Goal: Book appointment/travel/reservation

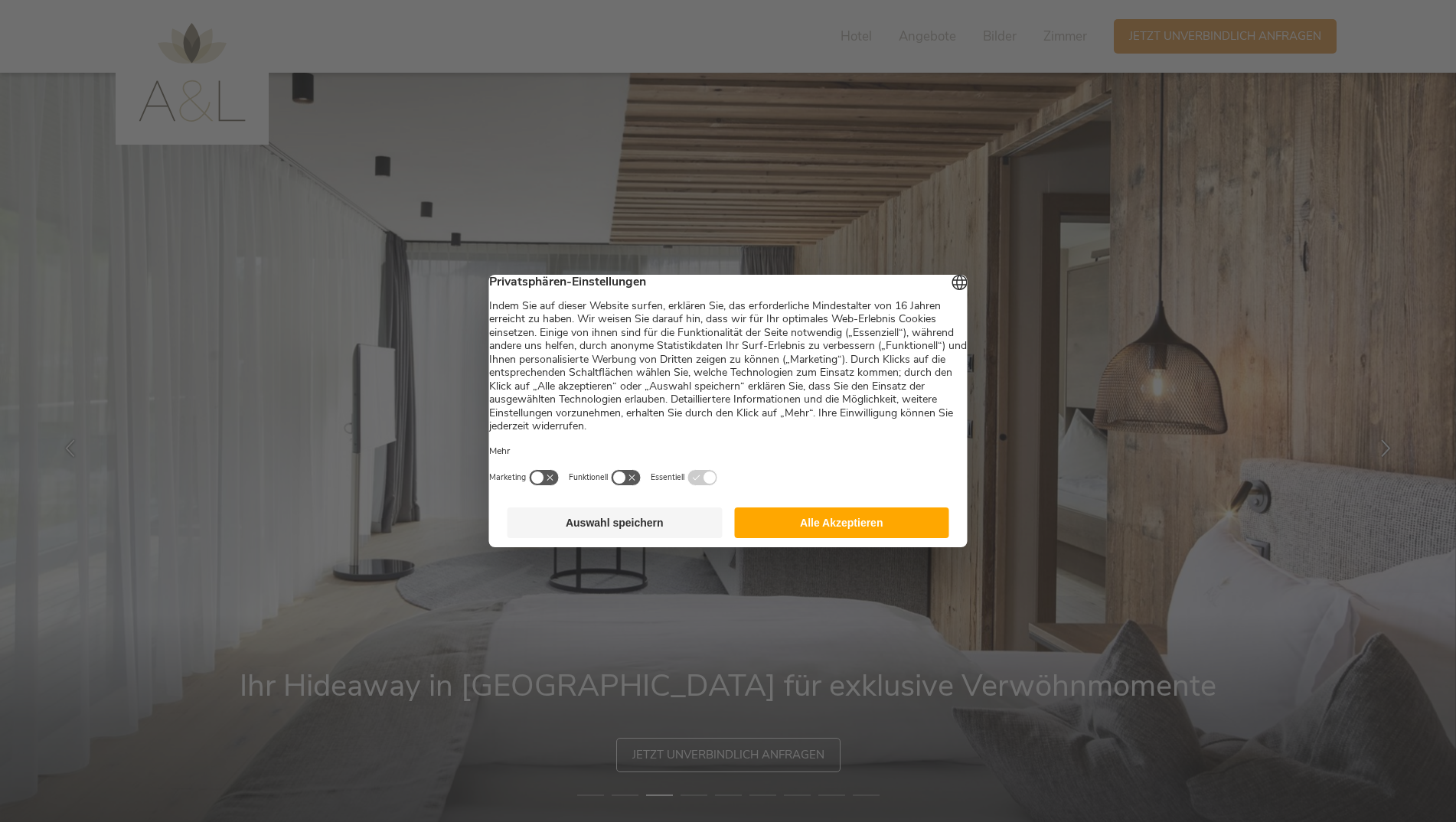
click at [869, 529] on button "Alle Akzeptieren" at bounding box center [841, 522] width 215 height 30
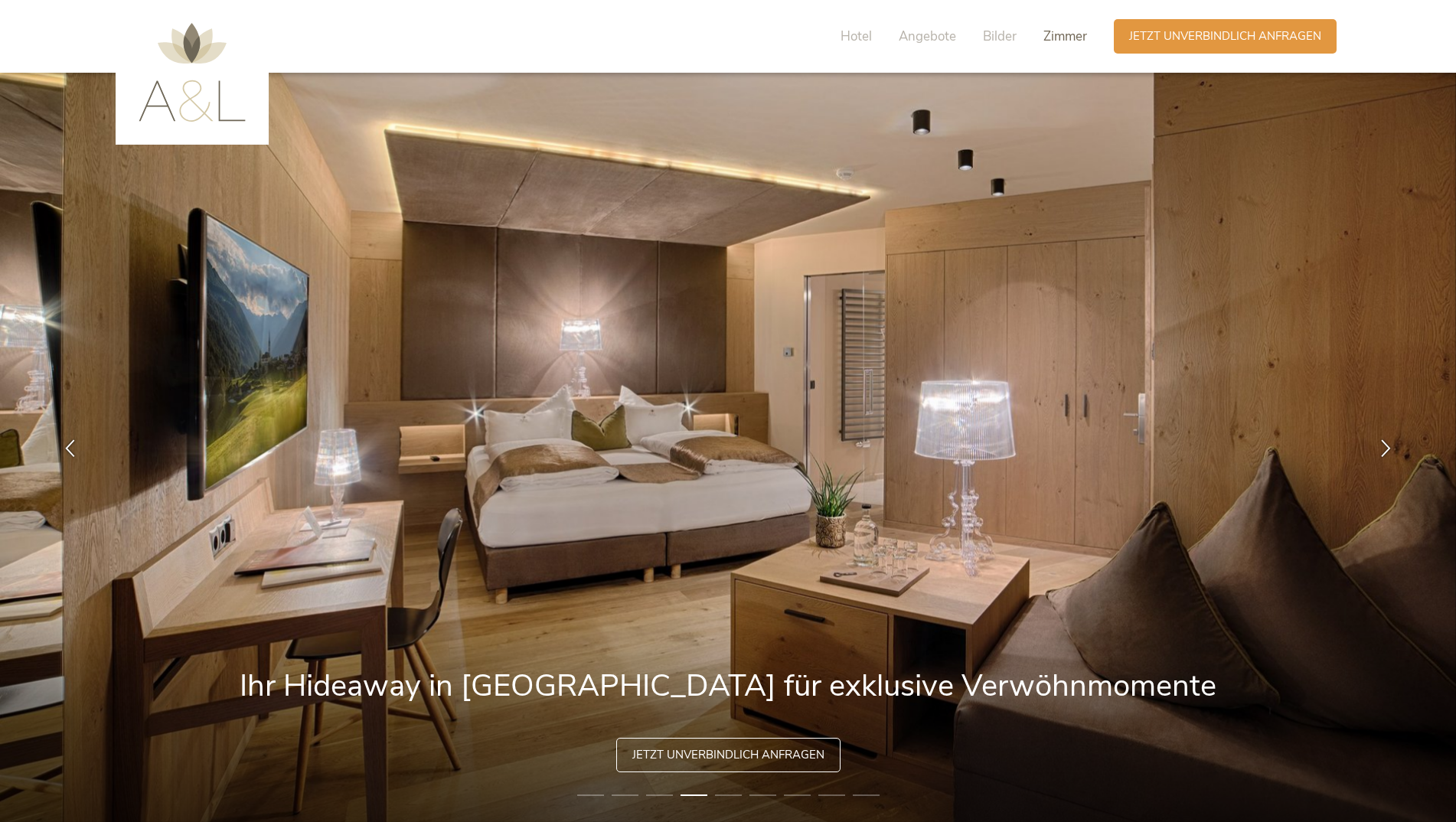
click at [1063, 39] on span "Zimmer" at bounding box center [1065, 36] width 43 height 18
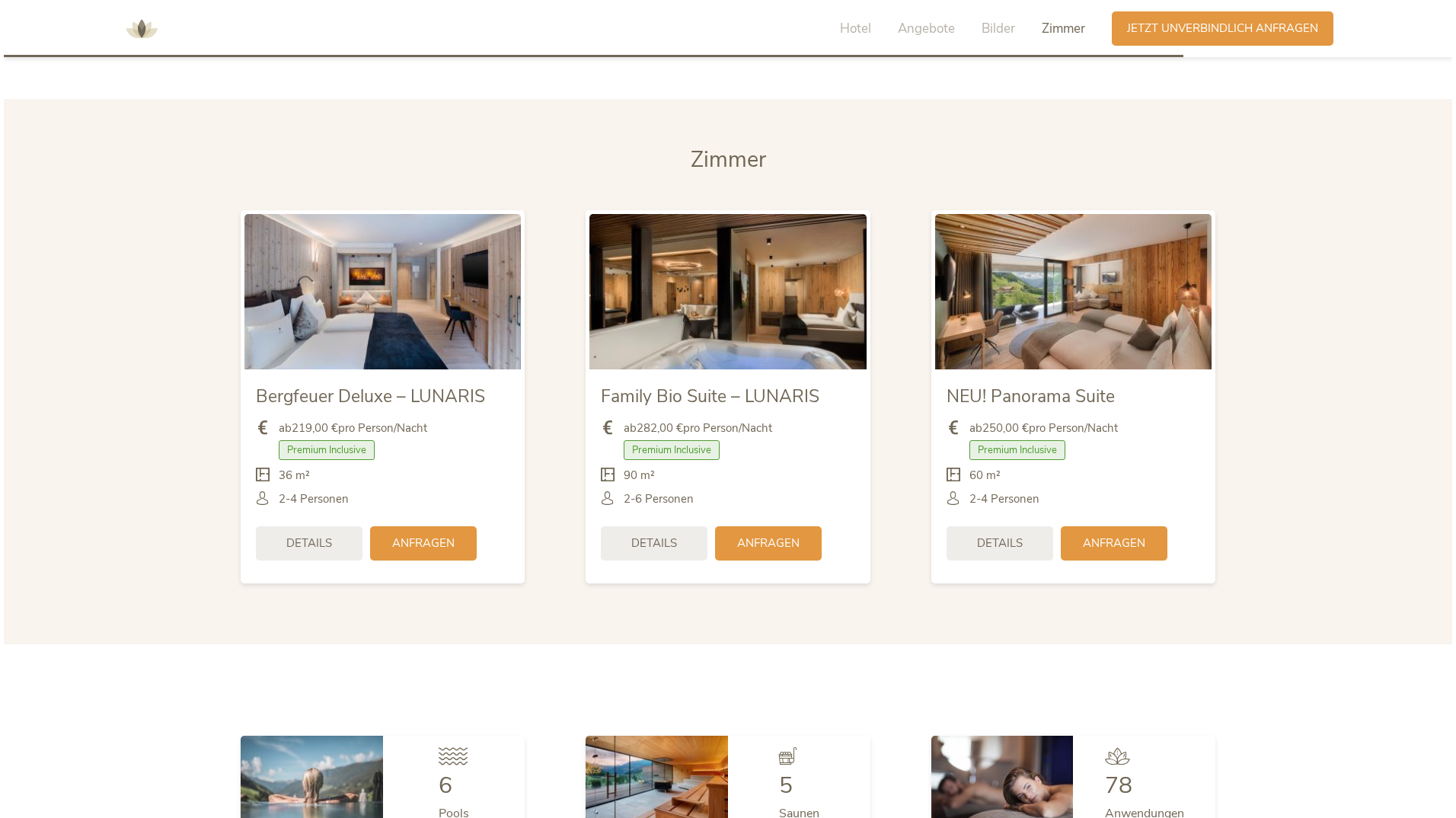
scroll to position [3712, 0]
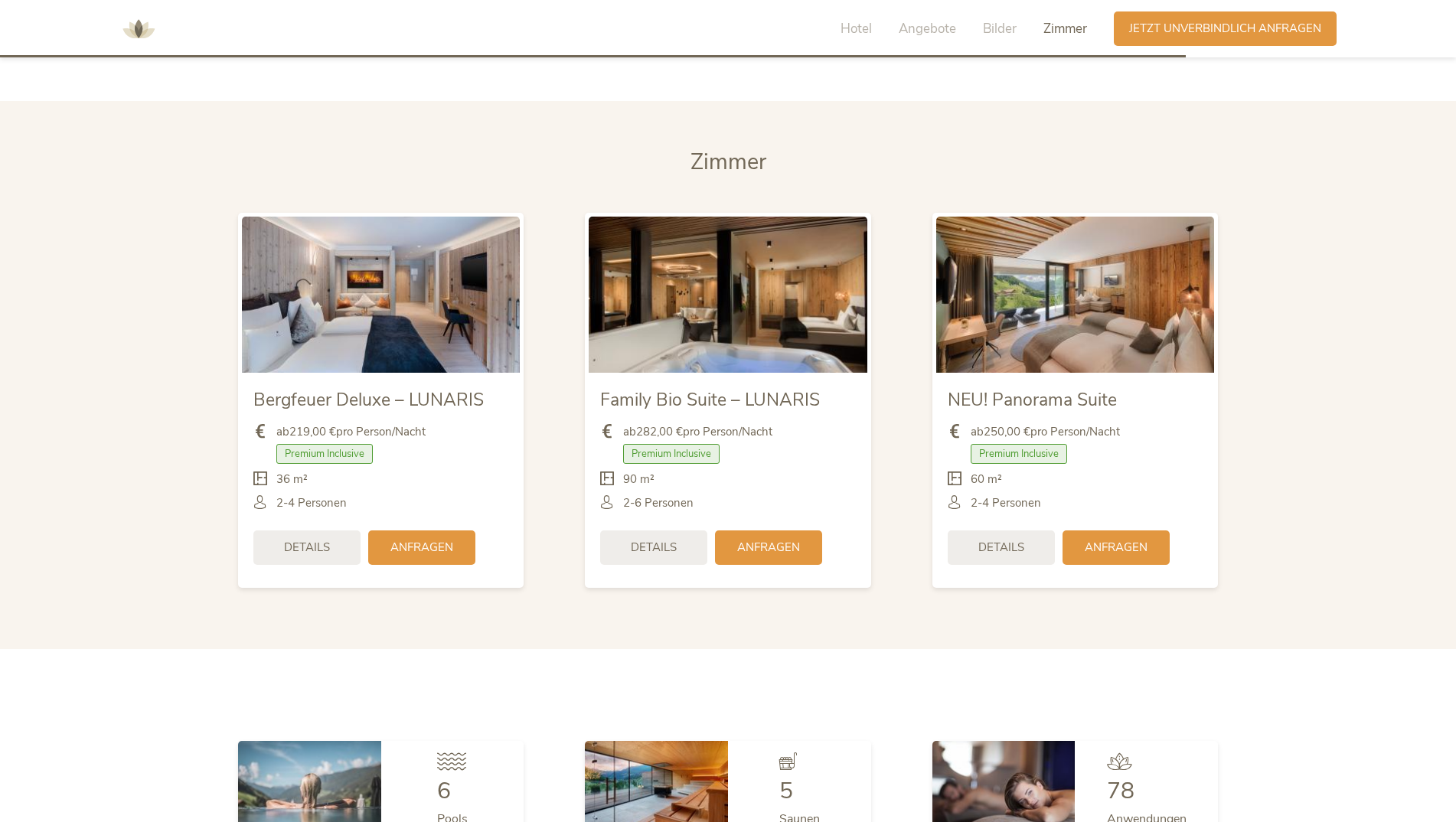
click at [1015, 300] on img at bounding box center [1074, 294] width 278 height 156
click at [1014, 535] on div "Details" at bounding box center [1001, 545] width 107 height 34
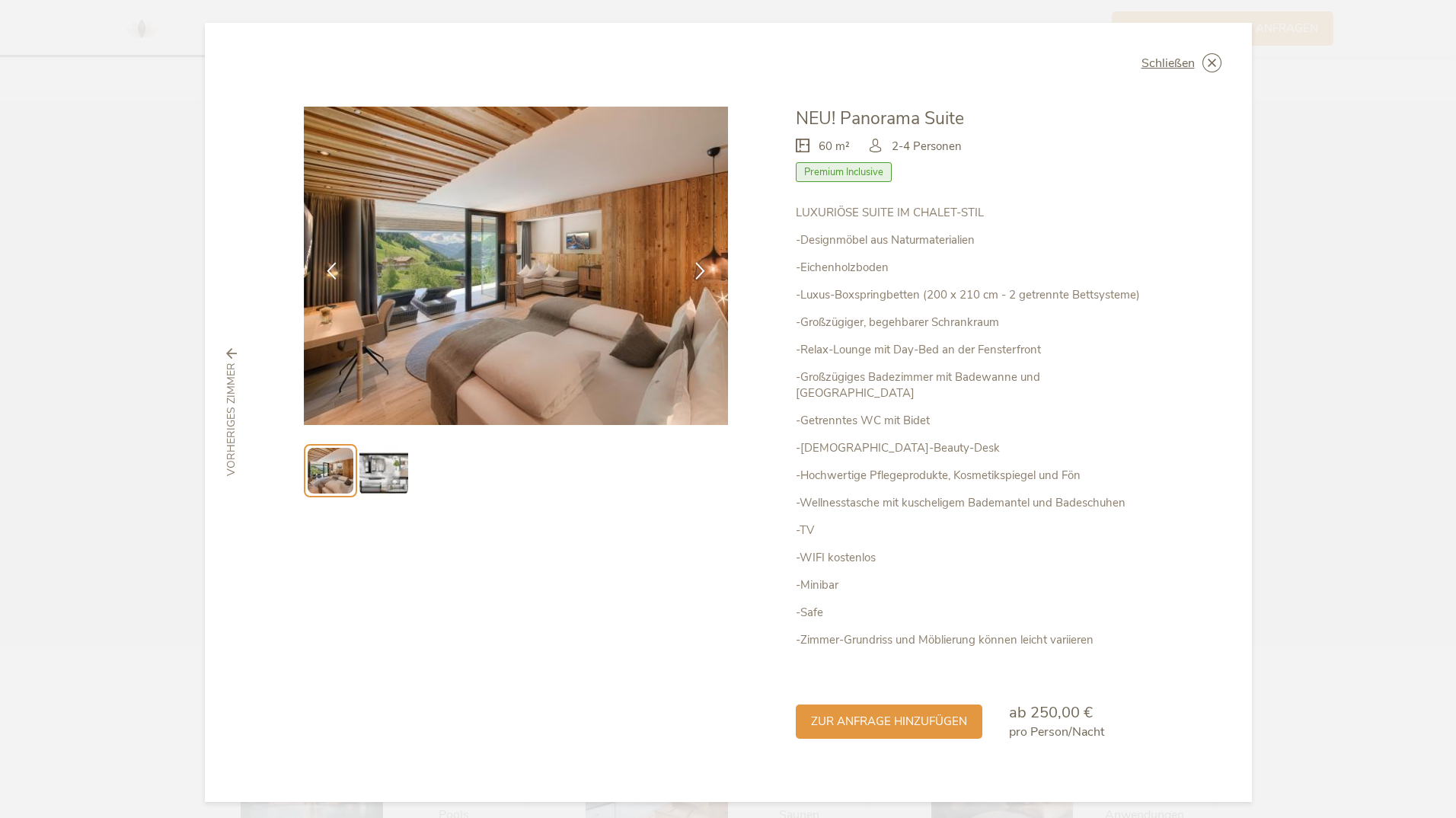
click at [385, 477] on img at bounding box center [384, 470] width 49 height 49
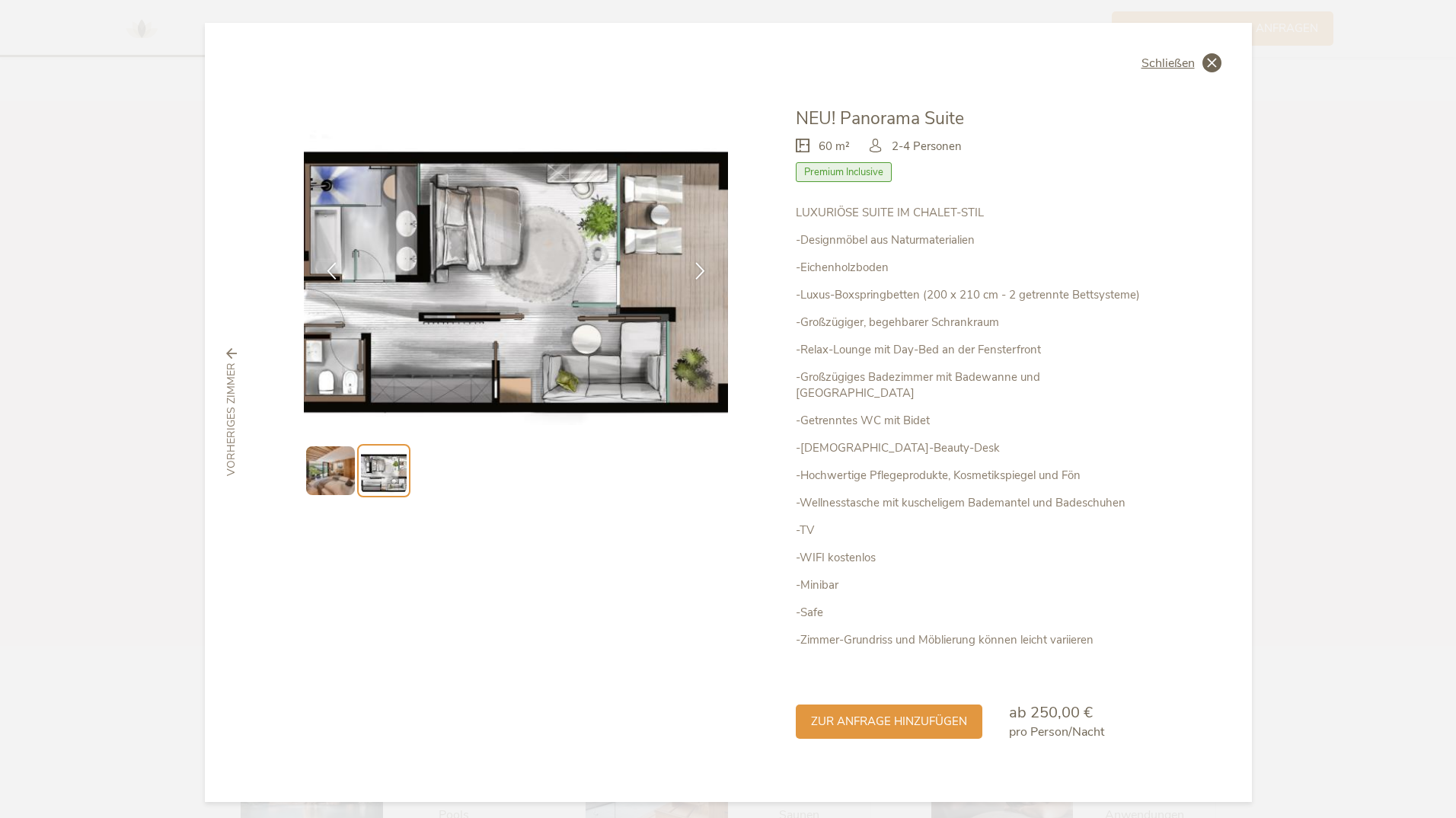
click at [1212, 63] on icon at bounding box center [1212, 62] width 19 height 19
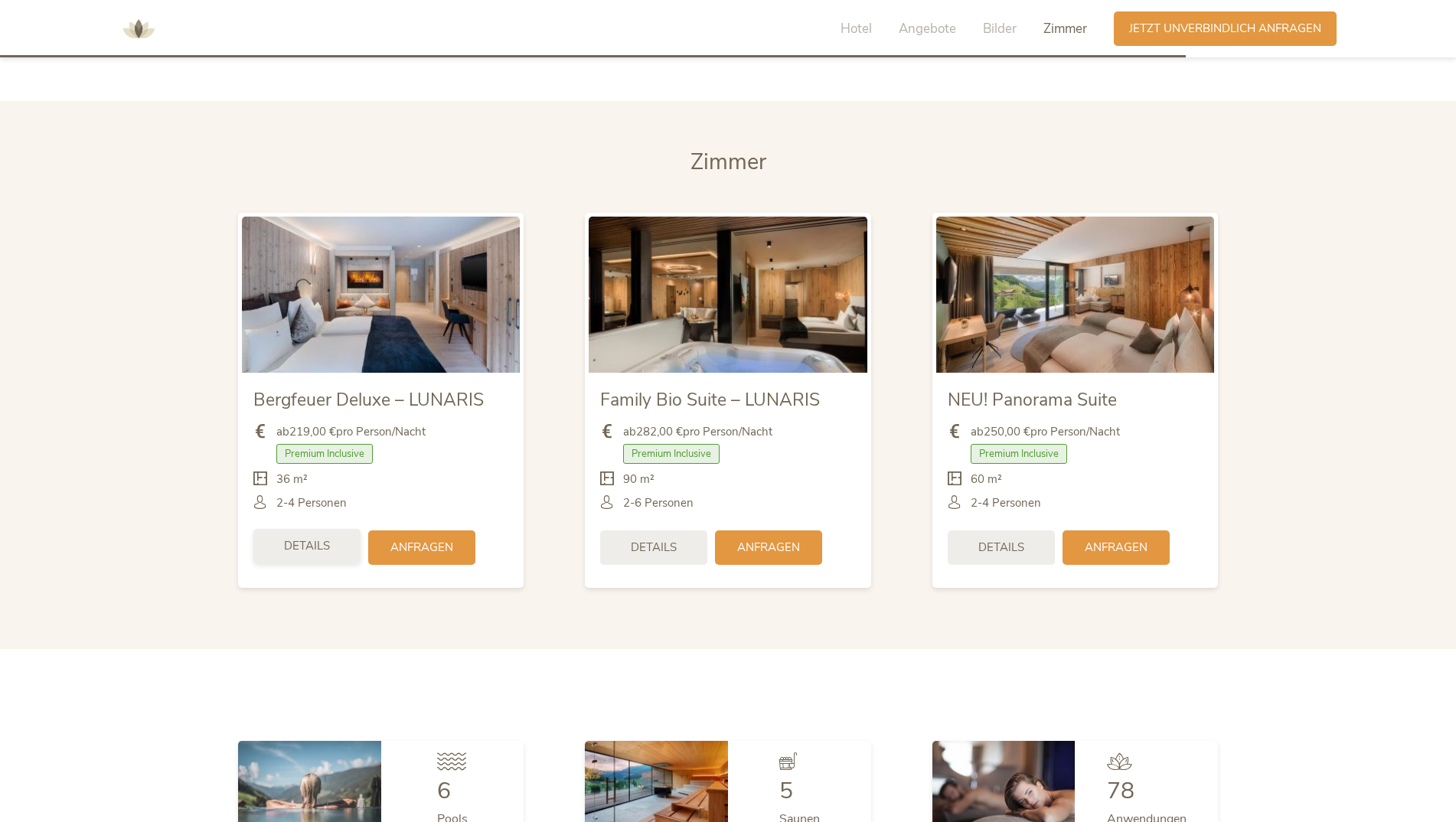
click at [298, 538] on span "Details" at bounding box center [306, 545] width 46 height 16
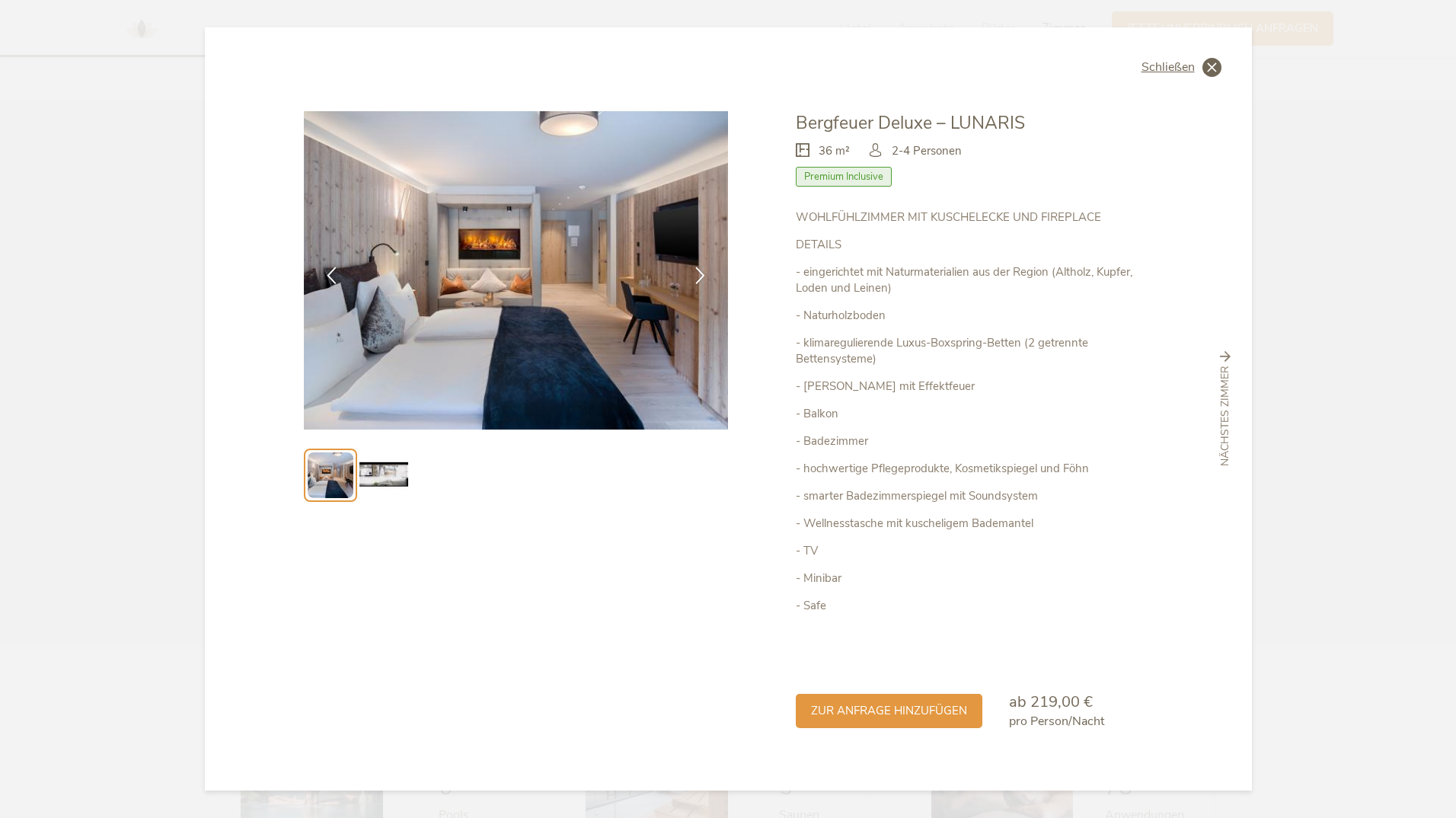
click at [1203, 64] on icon at bounding box center [1212, 66] width 19 height 19
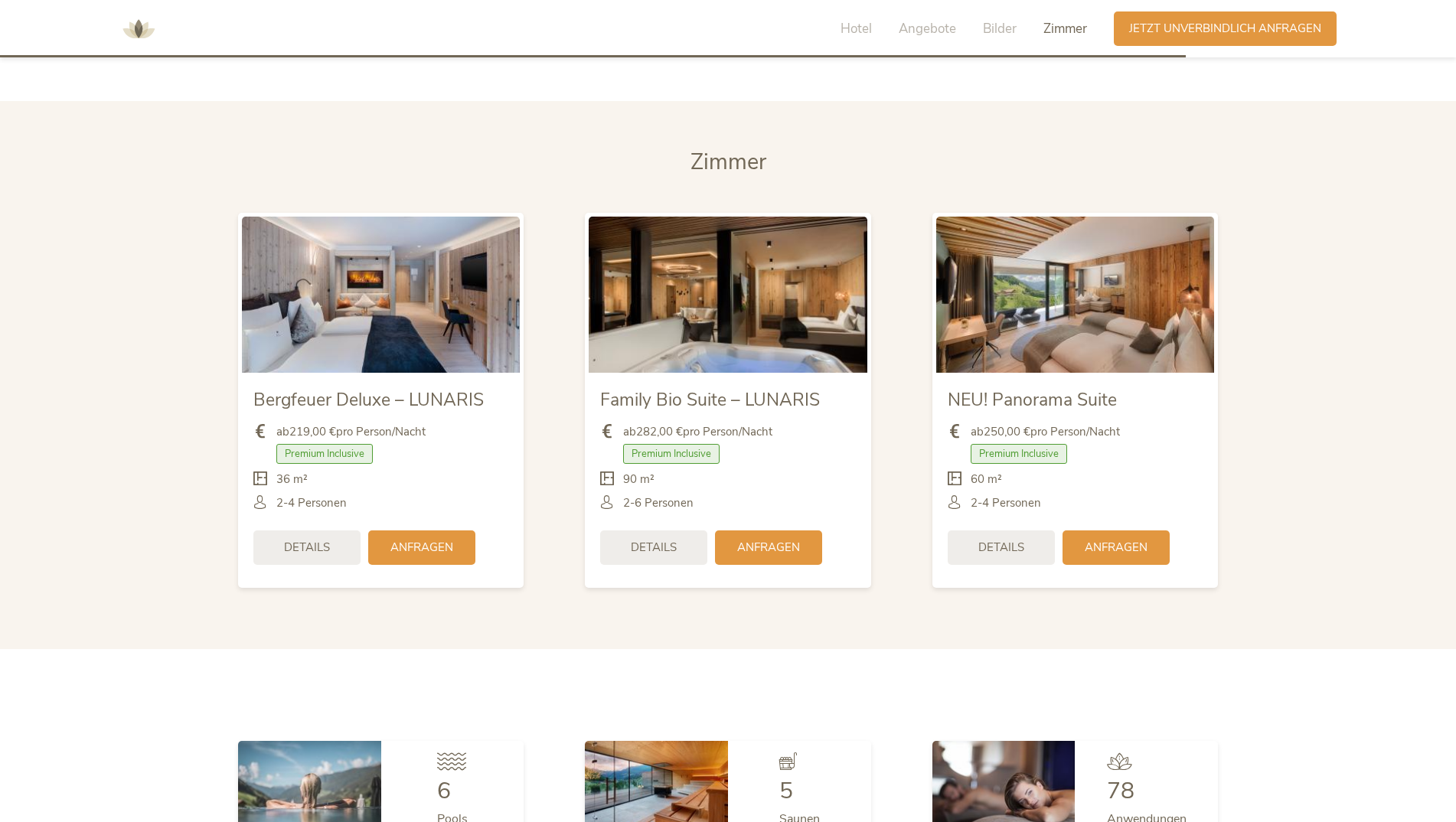
click at [679, 260] on img at bounding box center [727, 294] width 278 height 156
click at [655, 538] on span "Details" at bounding box center [653, 545] width 46 height 16
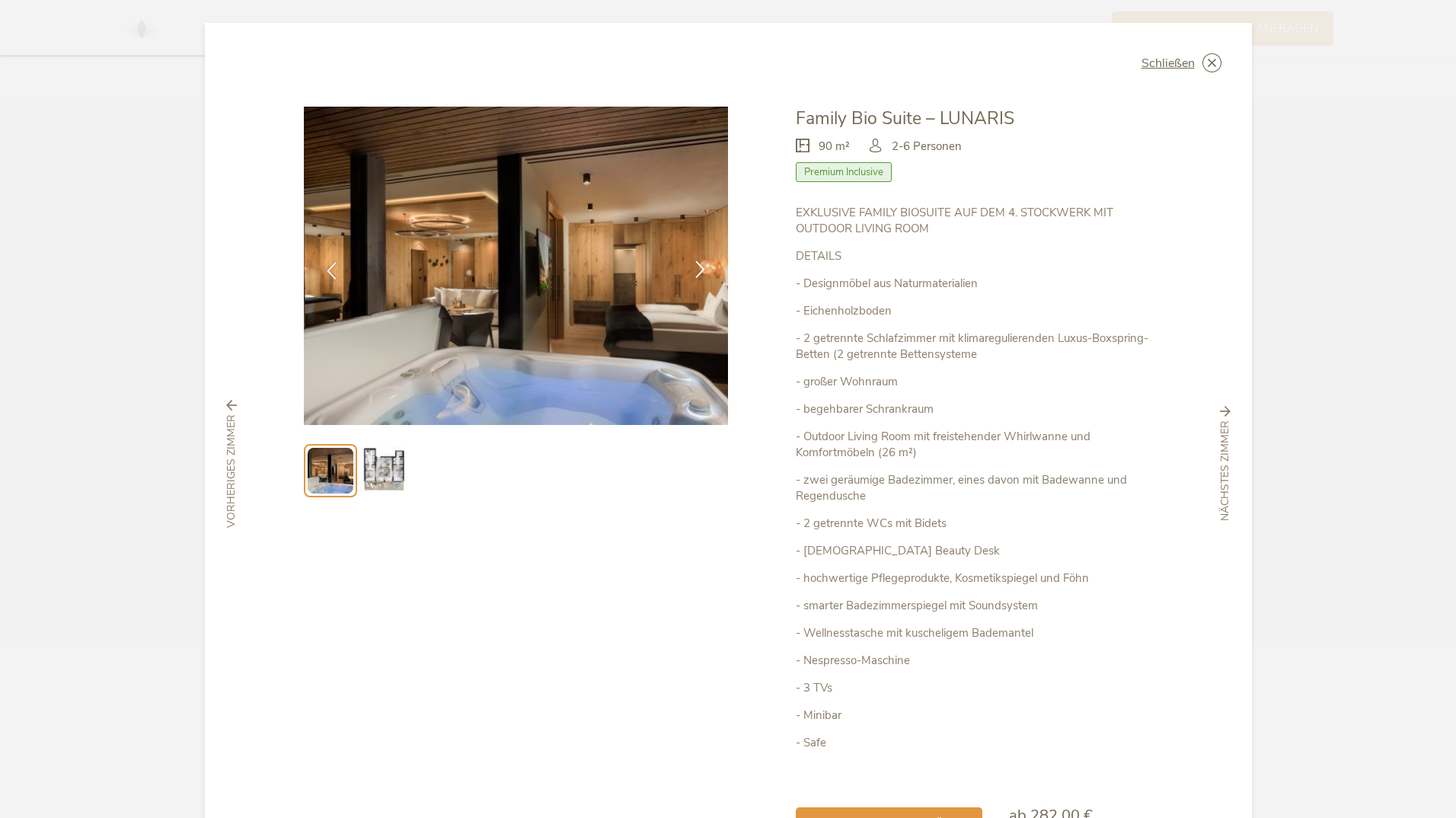
click at [694, 272] on icon at bounding box center [700, 269] width 18 height 18
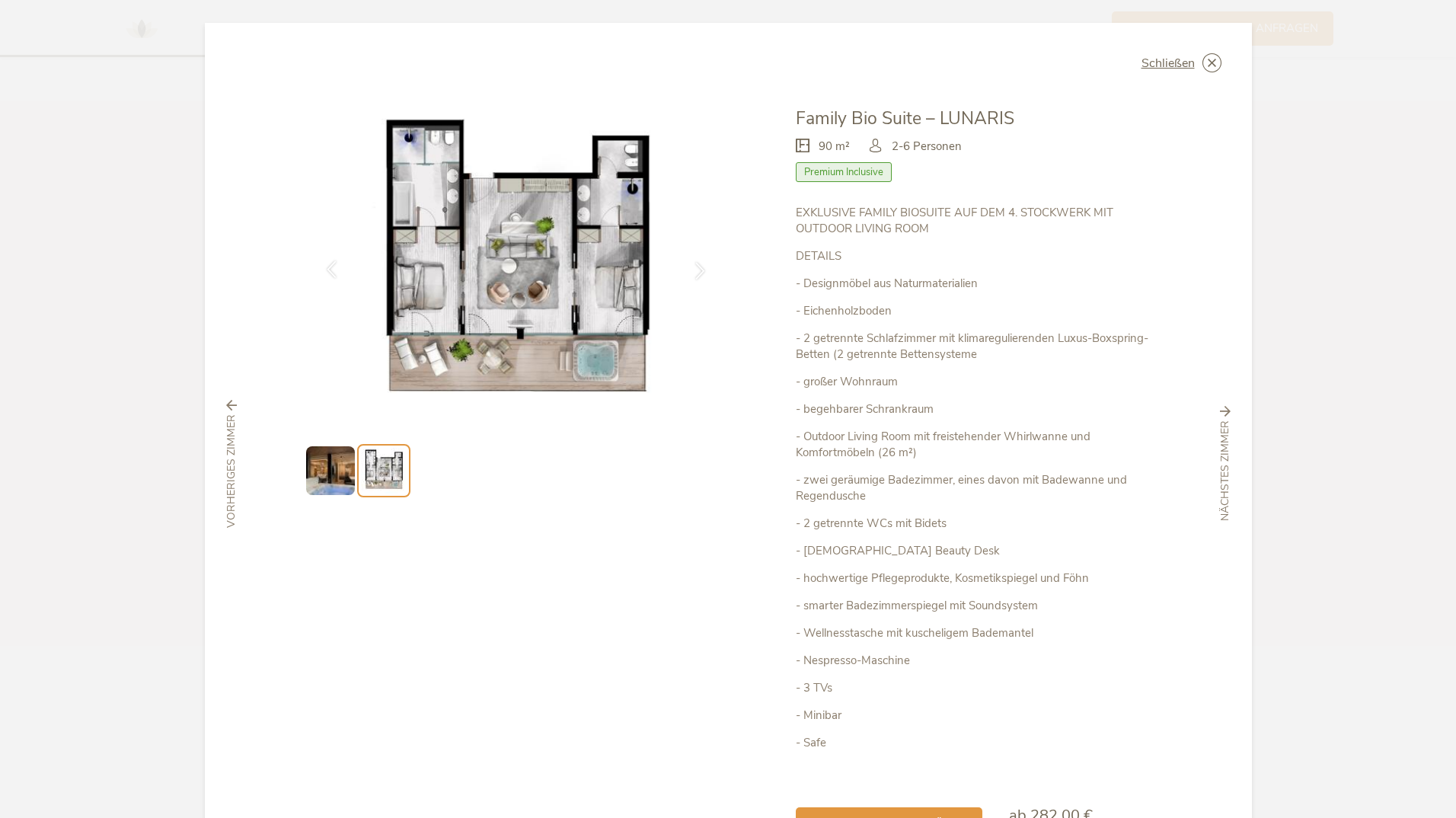
click at [333, 266] on icon at bounding box center [332, 269] width 18 height 18
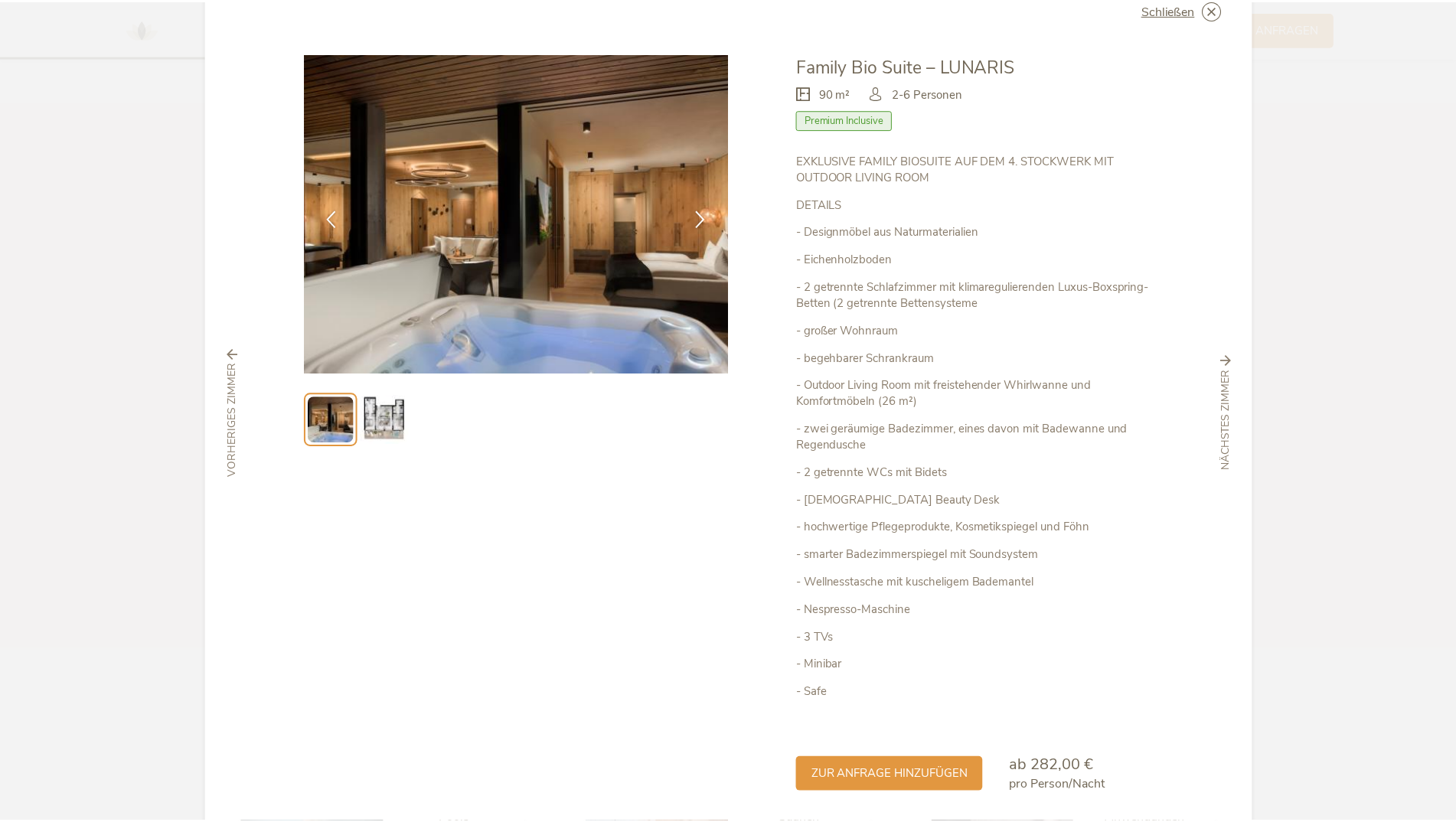
scroll to position [0, 0]
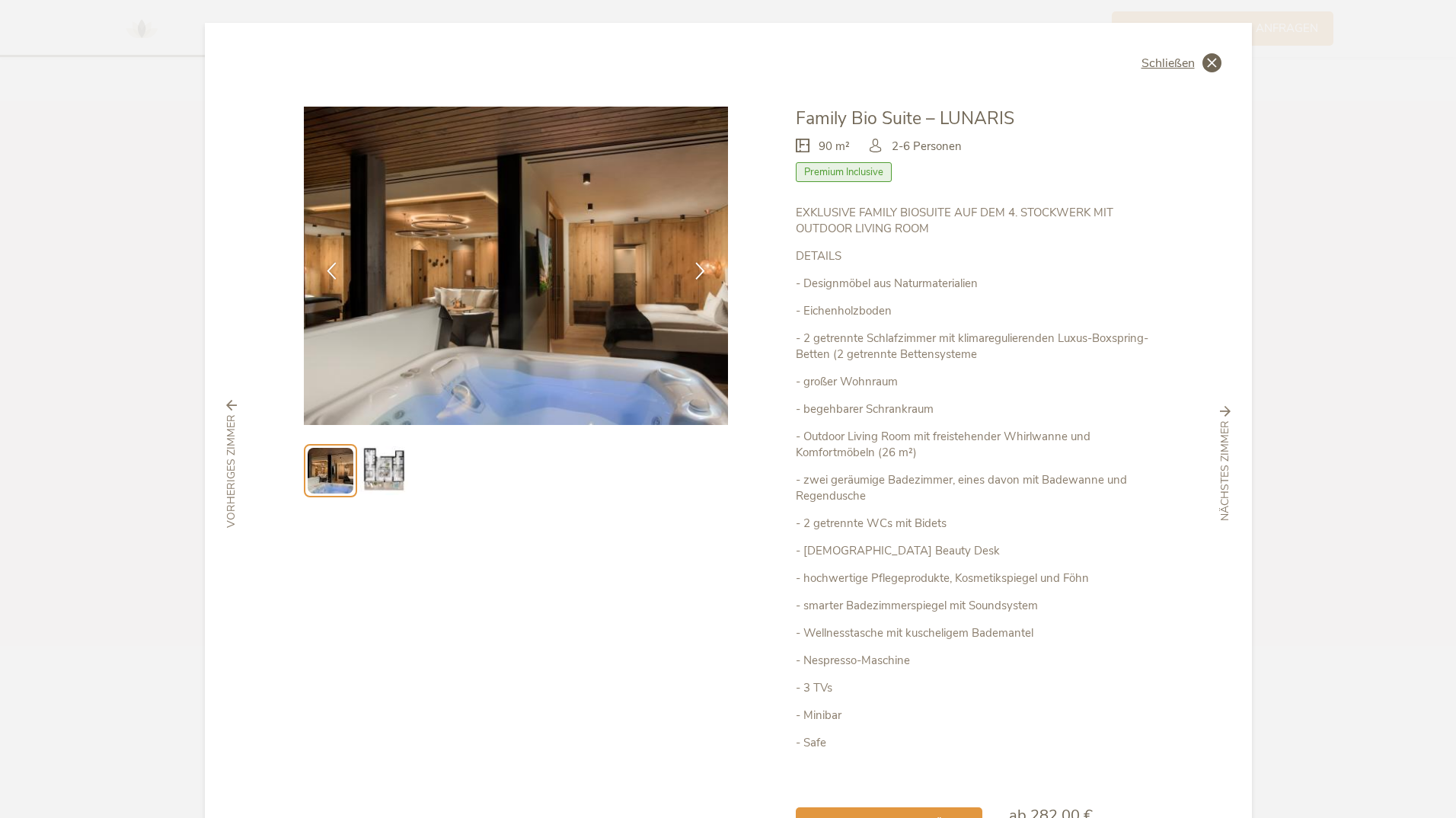
click at [1209, 66] on icon at bounding box center [1212, 62] width 19 height 19
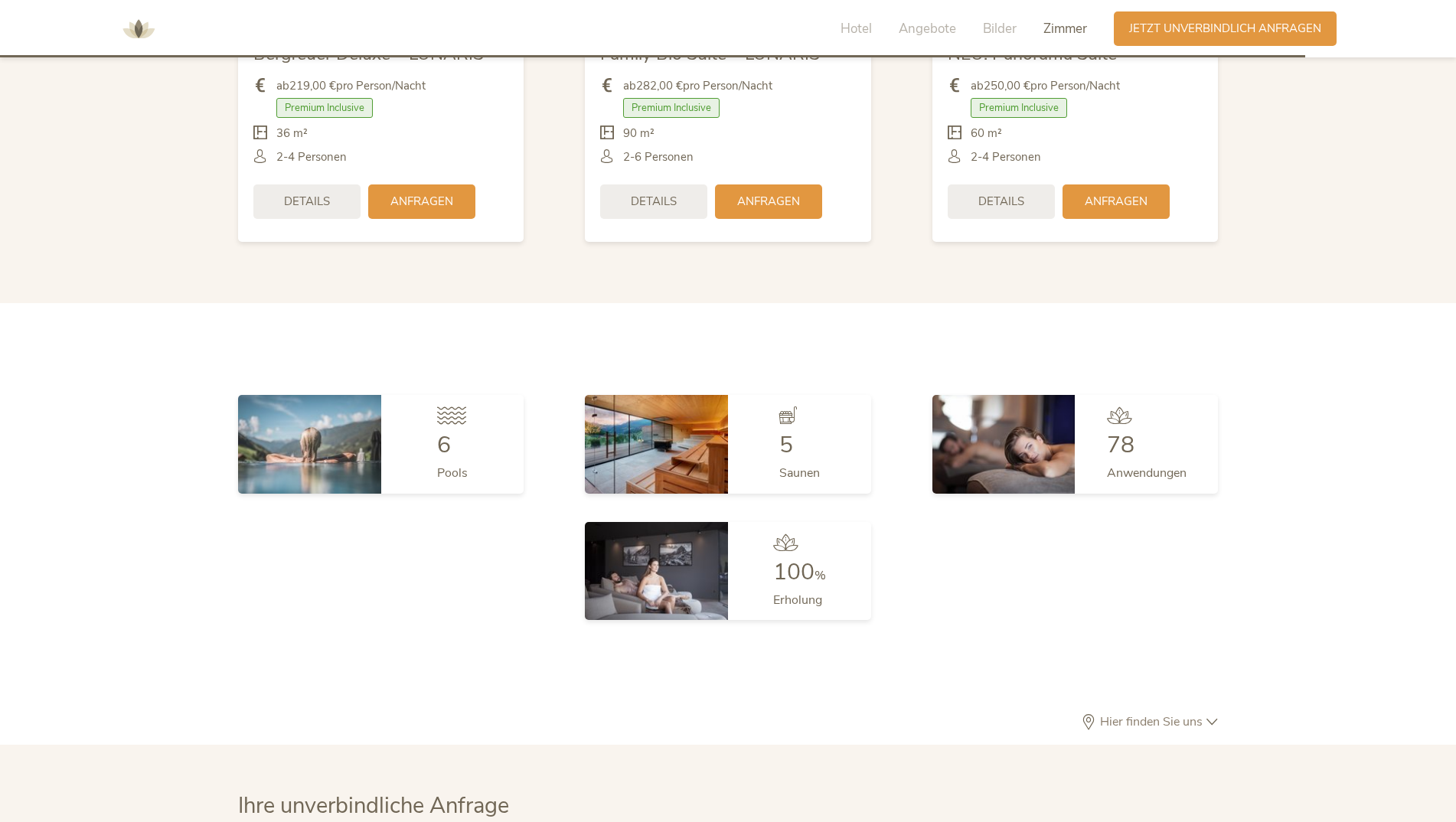
scroll to position [4113, 0]
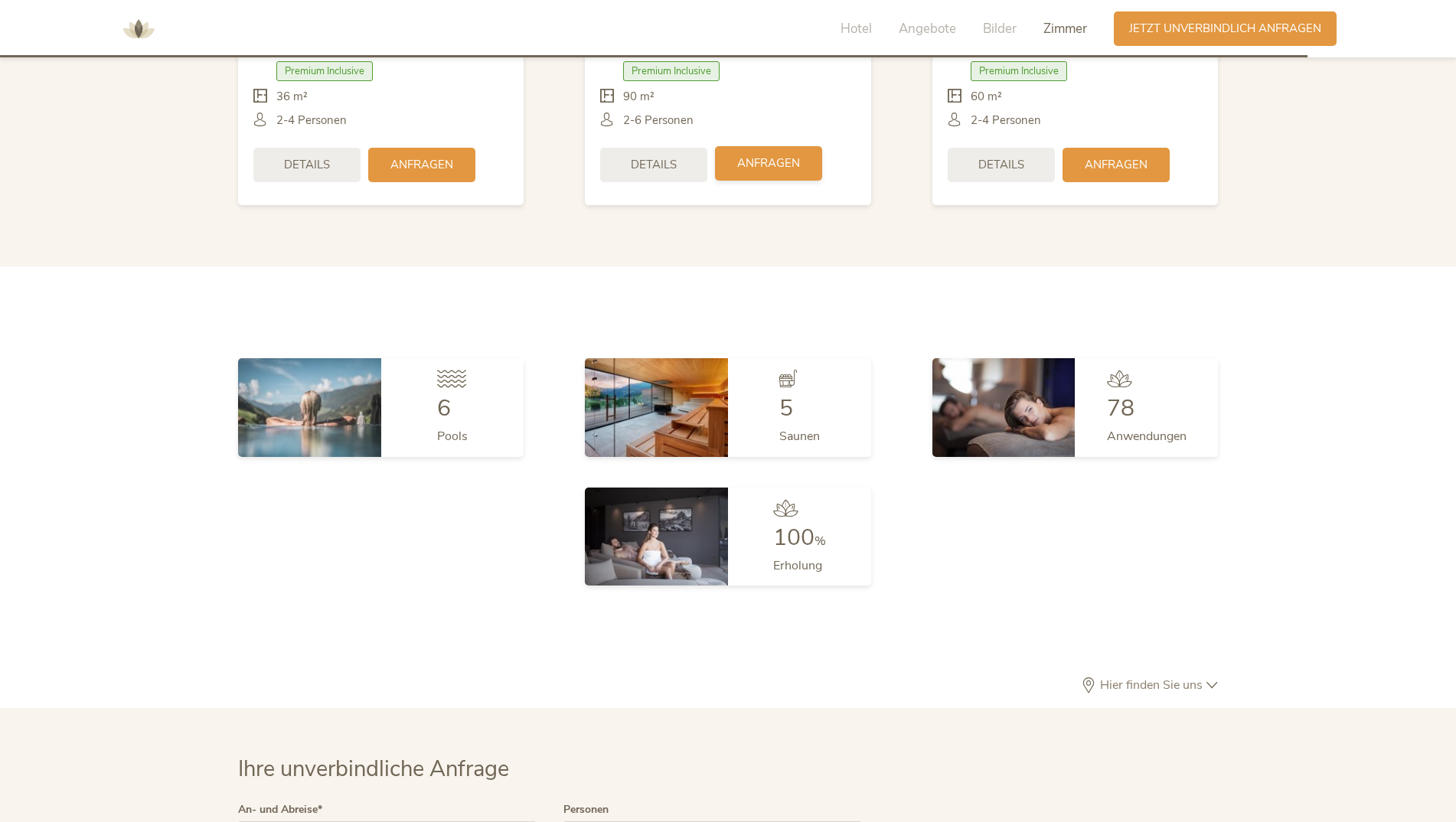
click at [773, 146] on div "Anfragen" at bounding box center [768, 163] width 107 height 34
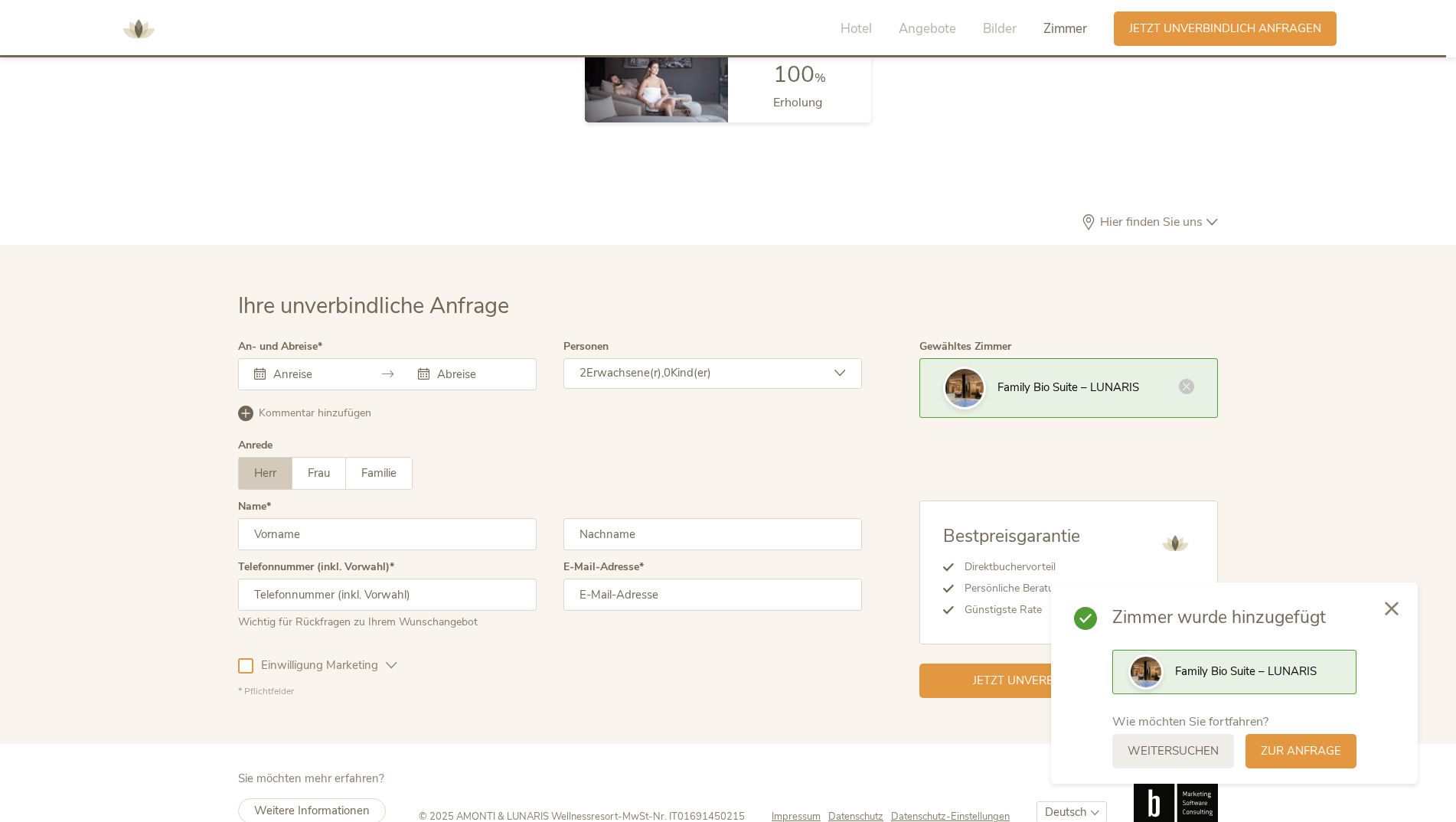
scroll to position [4580, 0]
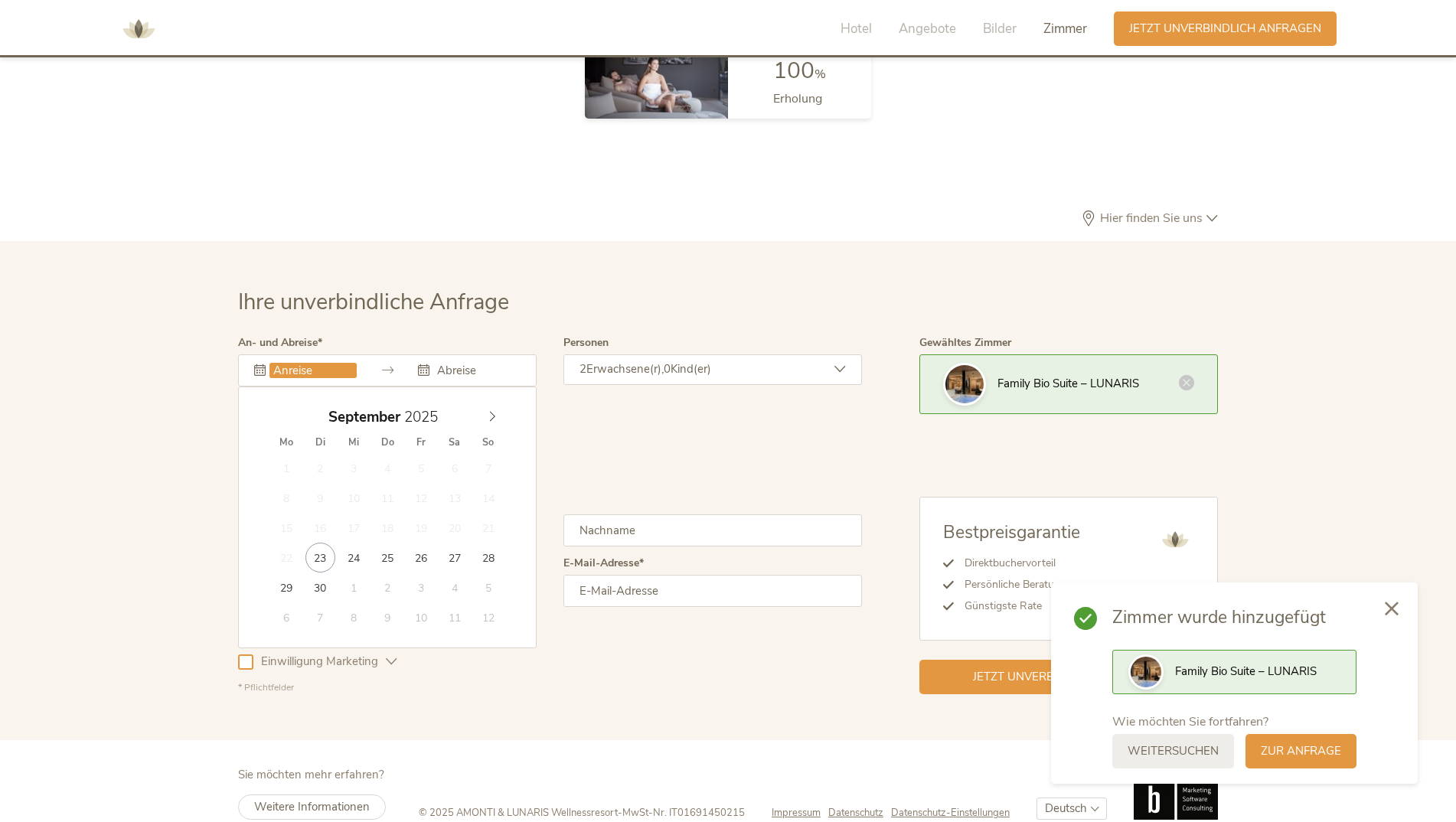
click at [356, 363] on input "text" at bounding box center [313, 371] width 87 height 16
click at [491, 411] on icon at bounding box center [492, 416] width 11 height 11
click at [491, 412] on icon at bounding box center [492, 417] width 5 height 10
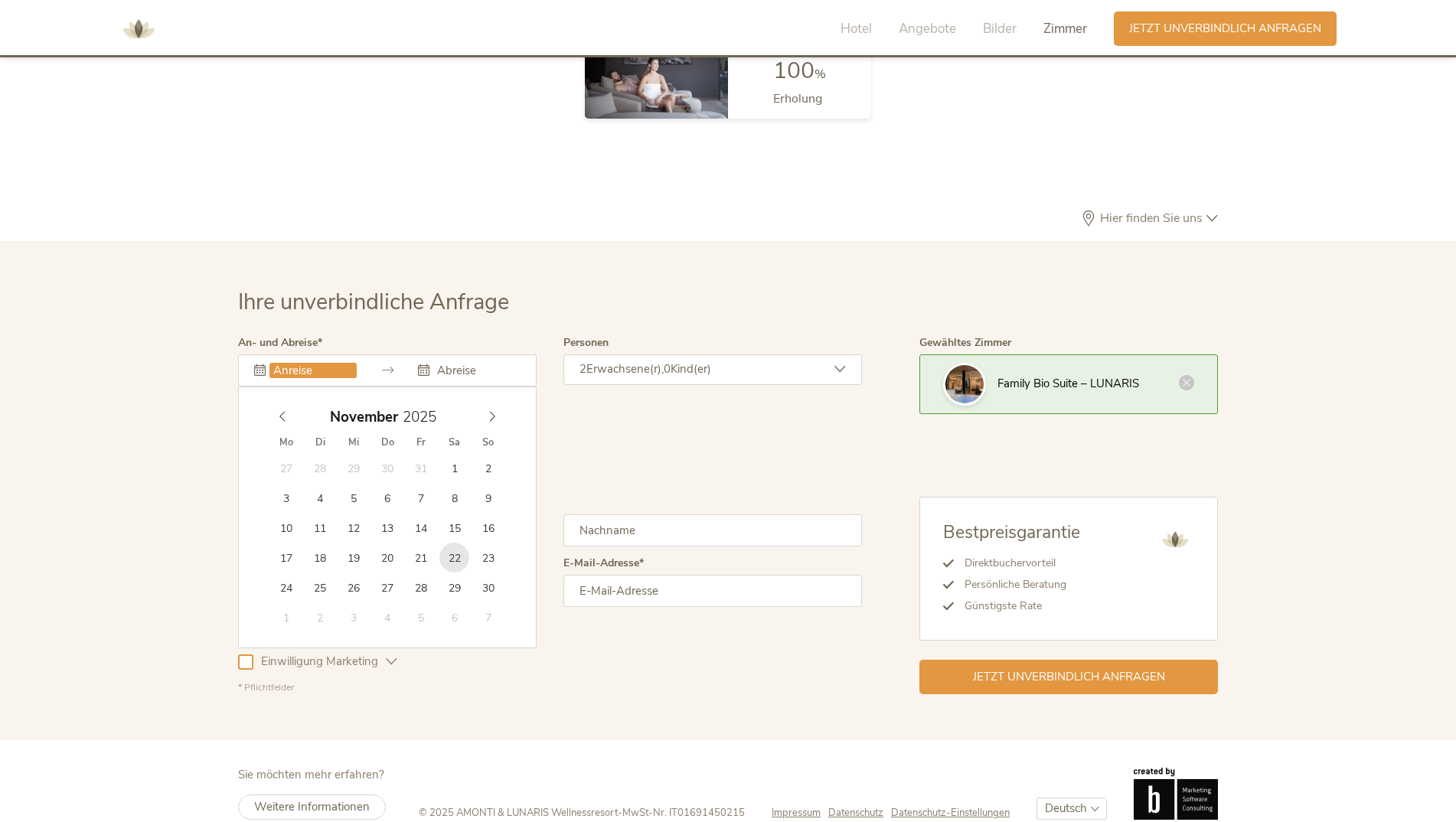
type input "22.11.2025"
type input "25.11.2025"
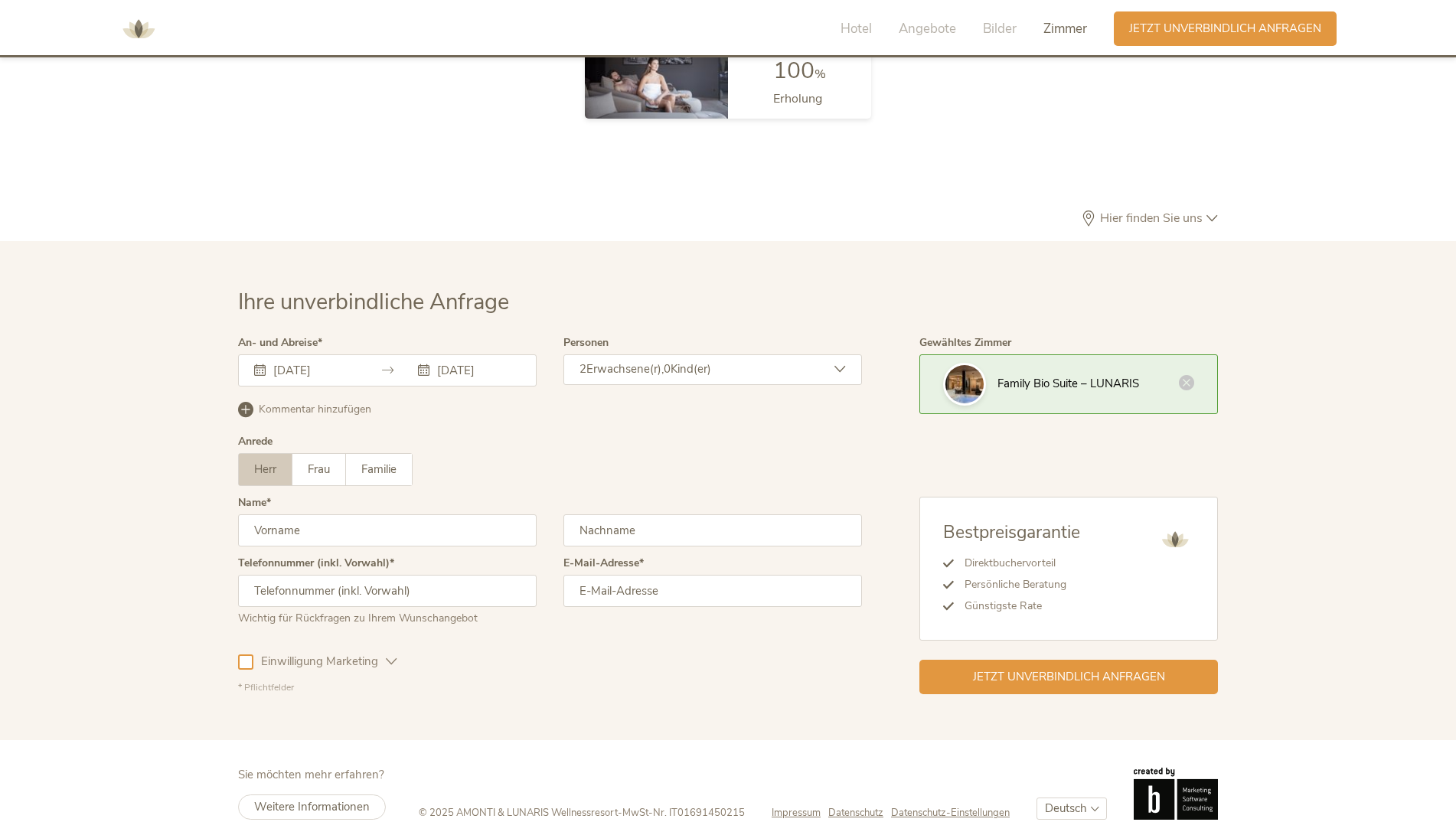
click at [806, 354] on div "2 Erwachsene(r), 0 Kind(er)" at bounding box center [712, 369] width 298 height 30
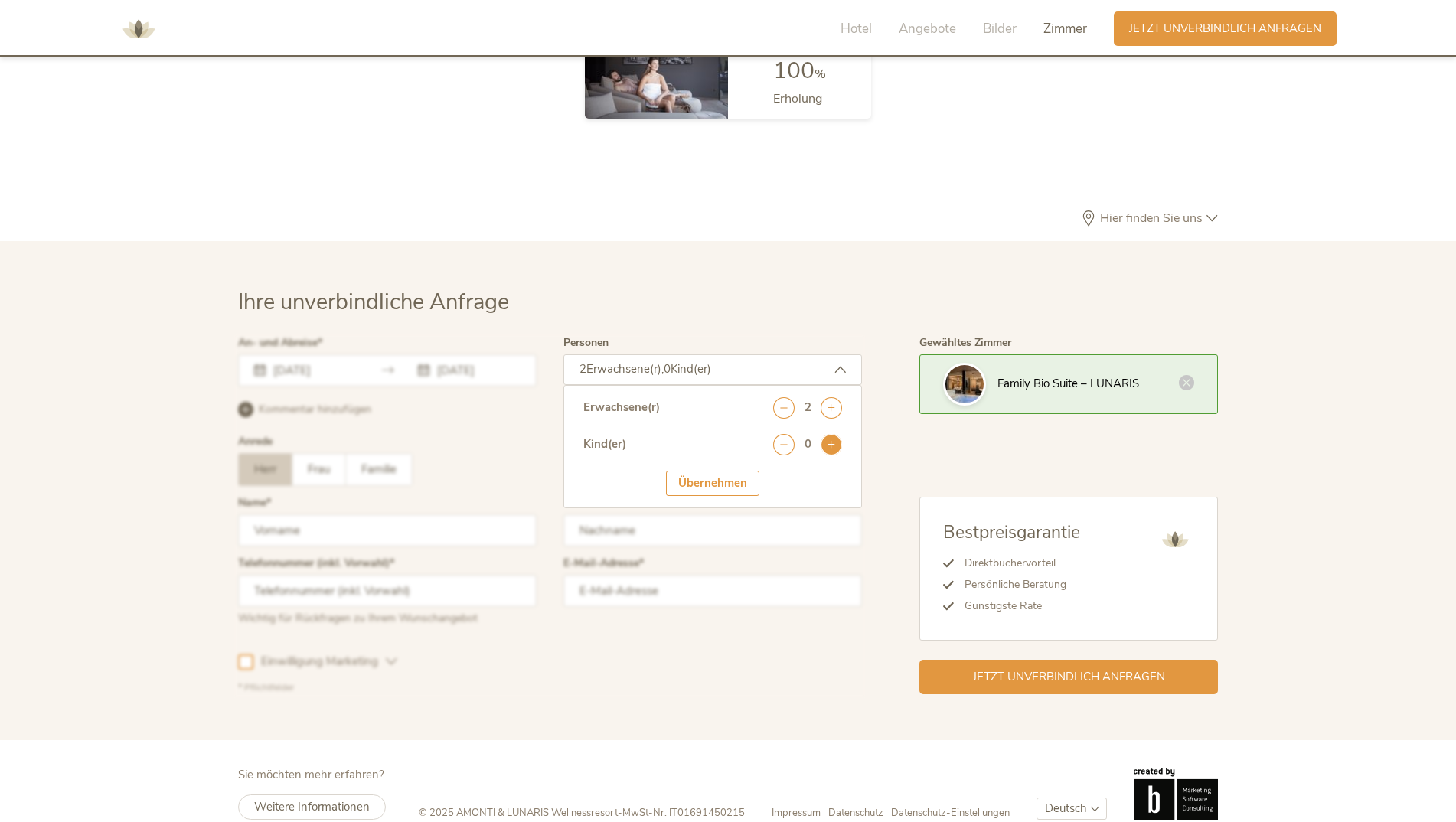
click at [838, 434] on icon at bounding box center [831, 444] width 22 height 22
click at [801, 474] on select "wählen 0 1 2 3 4 5 6 7 8 9 10 11 12 13 14 15 16 17" at bounding box center [807, 487] width 69 height 26
select select "2"
click at [773, 474] on select "wählen 0 1 2 3 4 5 6 7 8 9 10 11 12 13 14 15 16 17" at bounding box center [807, 487] width 69 height 26
click at [711, 518] on div "Übernehmen" at bounding box center [712, 531] width 93 height 26
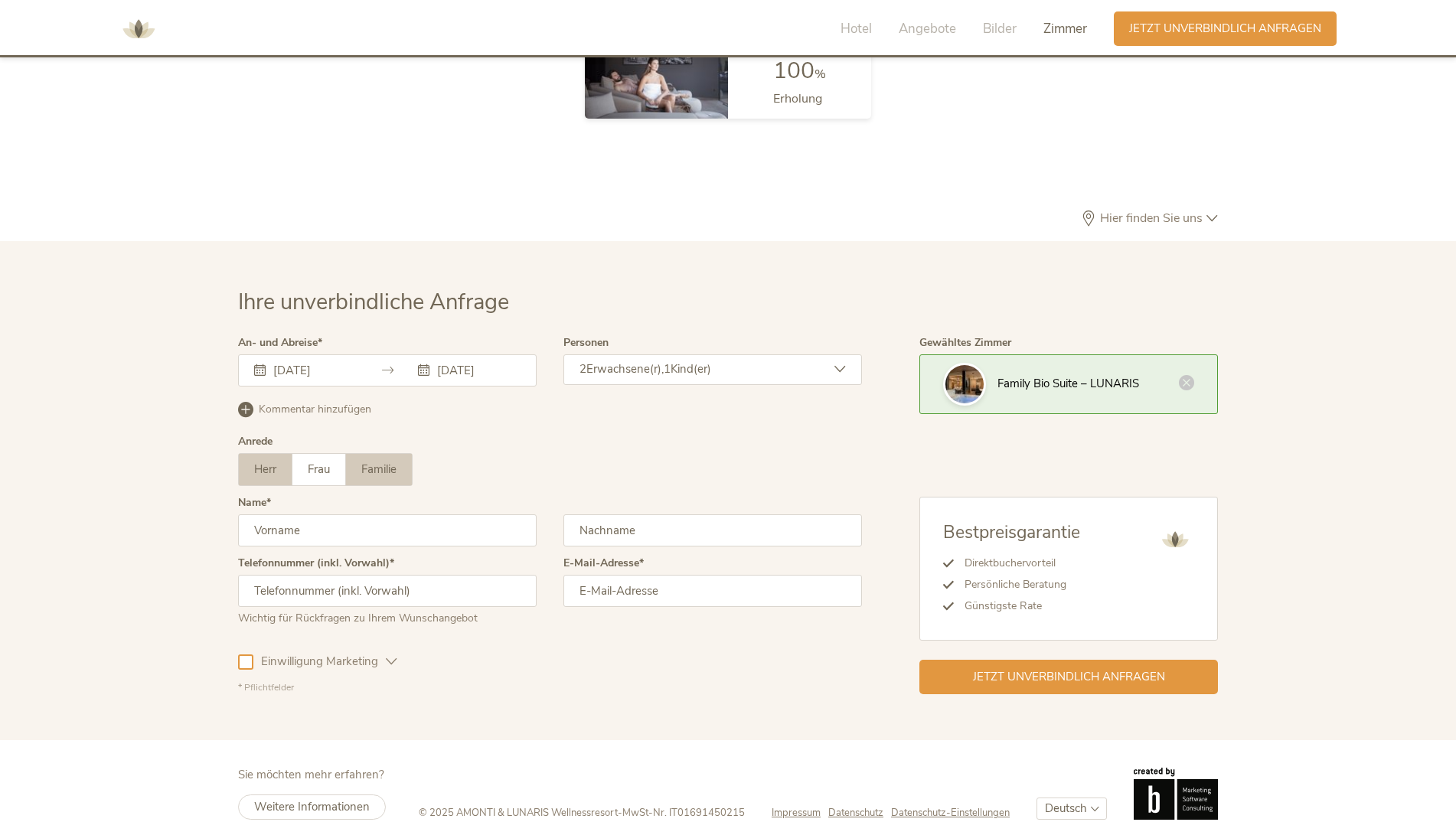
click at [346, 454] on label "Familie" at bounding box center [379, 470] width 66 height 31
click at [347, 514] on input "text" at bounding box center [388, 530] width 298 height 32
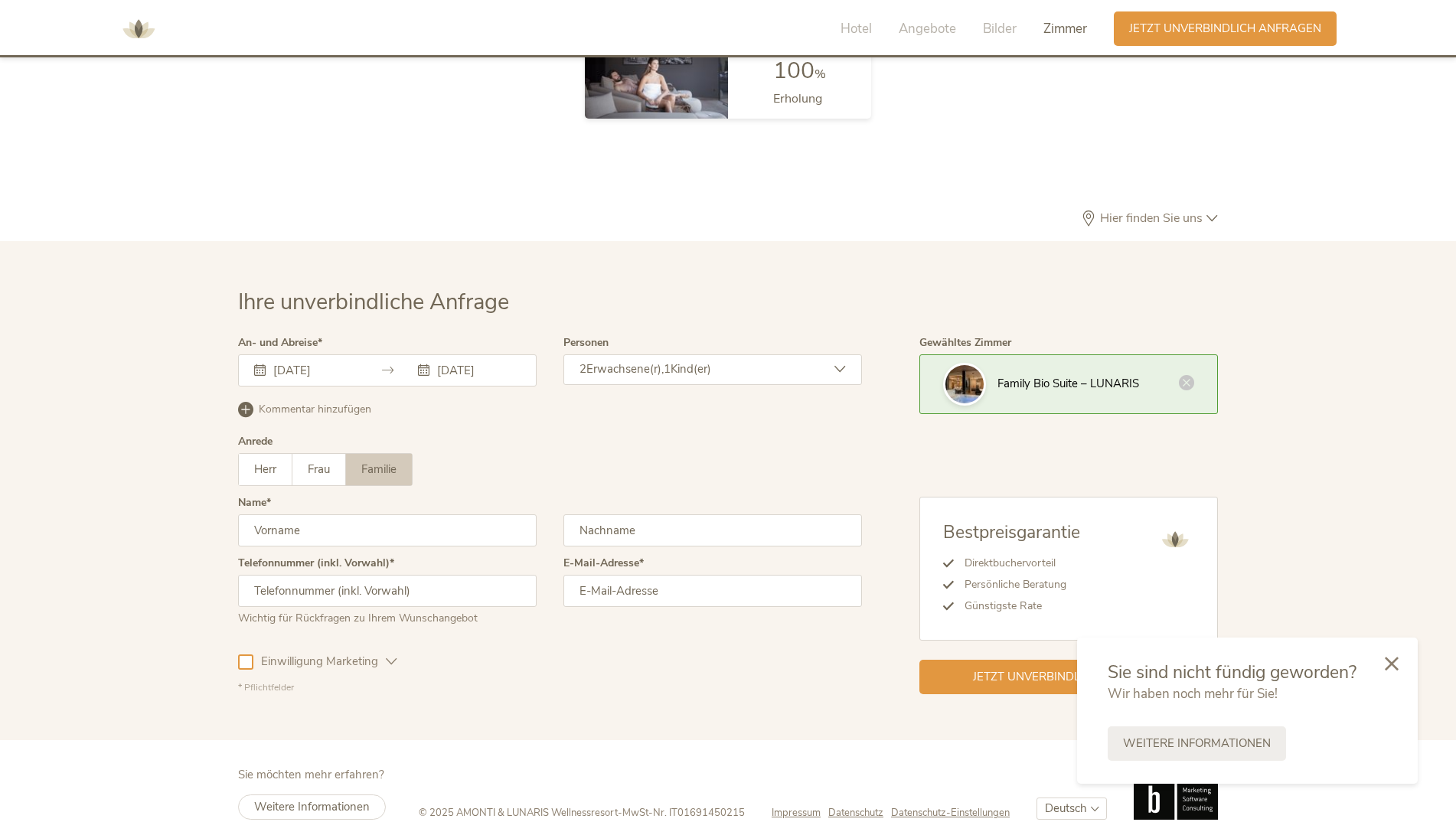
type input "Patricia"
type input "Lemke"
type input "+4915252867087"
type input "patricia.lemke@gmx.de"
click at [506, 437] on div "Anrede Herr Frau Familie Herr Frau Familie" at bounding box center [550, 467] width 624 height 61
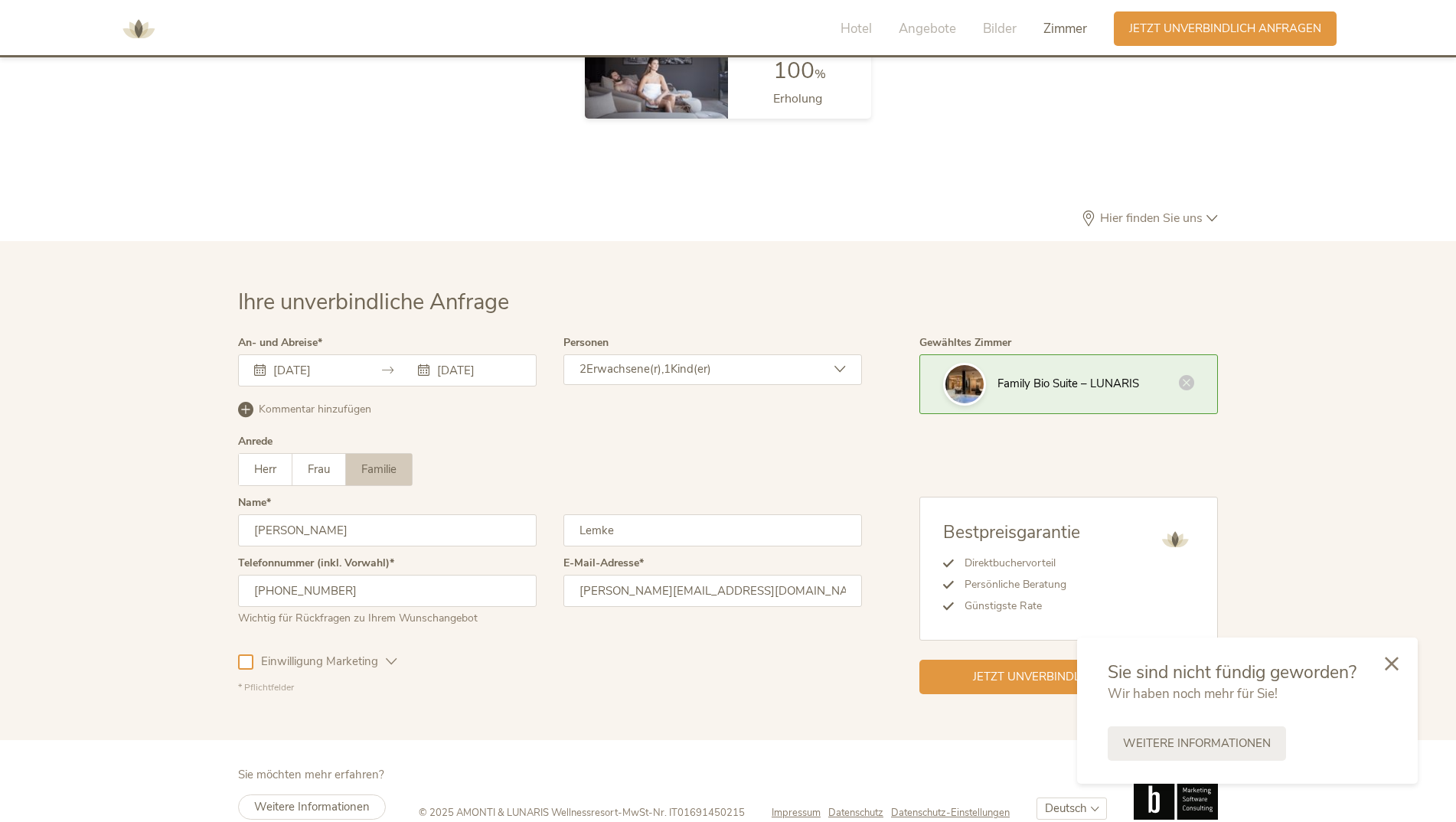
click at [247, 654] on div at bounding box center [246, 662] width 16 height 16
click at [959, 658] on div "Jetzt unverbindlich anfragen" at bounding box center [1068, 675] width 298 height 34
